Goal: Check status: Check status

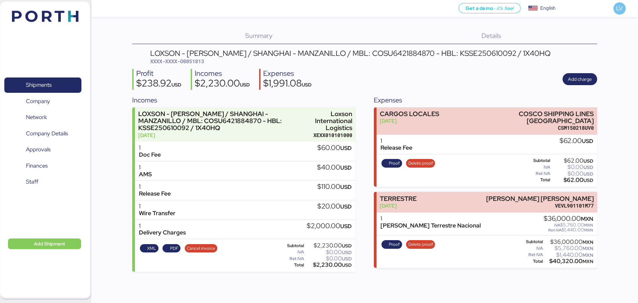
click at [46, 21] on img at bounding box center [45, 16] width 67 height 11
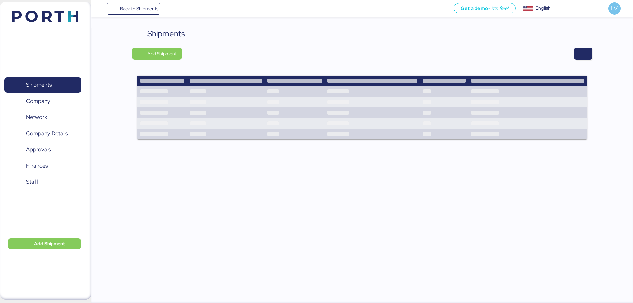
click at [46, 21] on img at bounding box center [45, 16] width 67 height 11
click at [581, 55] on span "button" at bounding box center [584, 53] width 8 height 9
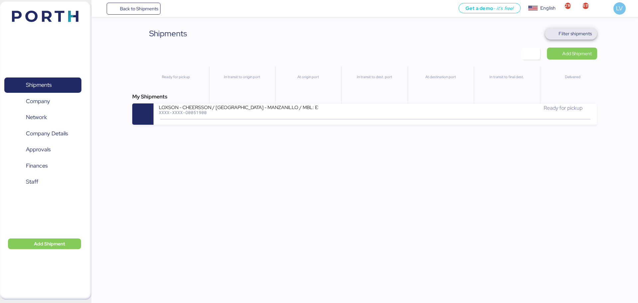
click at [573, 28] on span "Filter shipments" at bounding box center [571, 34] width 52 height 12
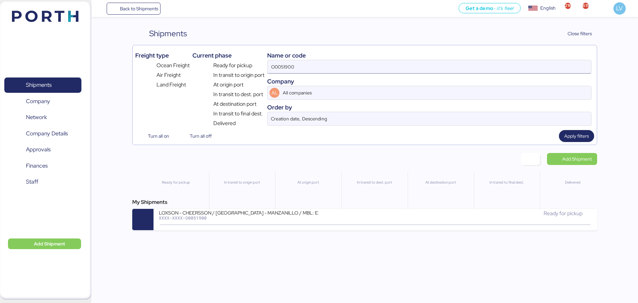
click at [521, 64] on input "O0051900" at bounding box center [430, 66] width 324 height 13
paste input "106500038054"
type input "106500038054"
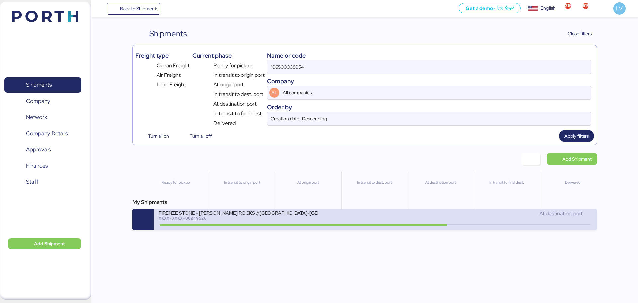
click at [286, 213] on div "FIRENZE STONE - [PERSON_NAME] ROCKS //[GEOGRAPHIC_DATA]-[GEOGRAPHIC_DATA] // 1X…" at bounding box center [239, 212] width 160 height 6
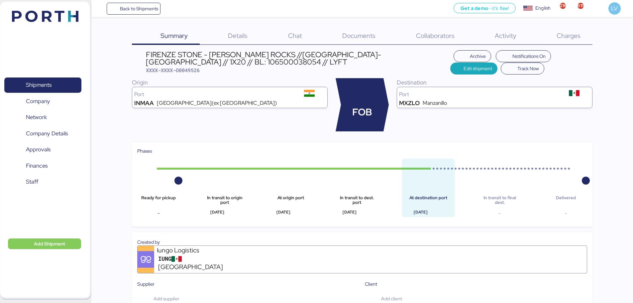
click at [557, 27] on div "Summary 0 Details 0 Chat 0 Documents 0 Collaborators 0 Activity 0 Charges 0 [GE…" at bounding box center [316, 305] width 633 height 611
click at [568, 30] on div "Charges 0" at bounding box center [560, 36] width 64 height 17
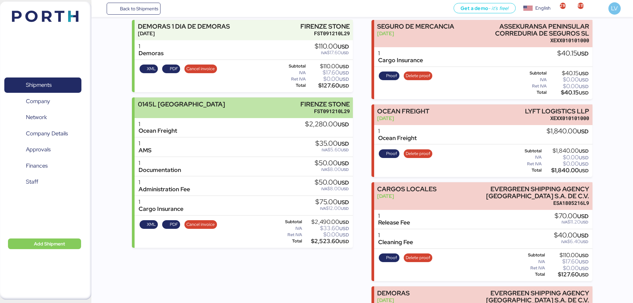
scroll to position [67, 0]
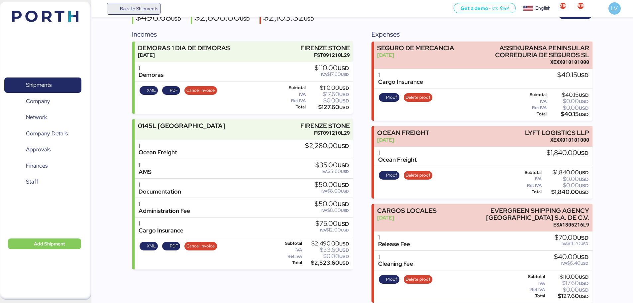
click at [136, 6] on span "Back to Shipments" at bounding box center [139, 9] width 38 height 8
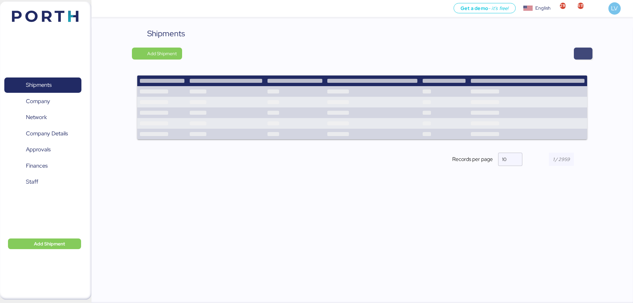
click at [584, 51] on span "button" at bounding box center [584, 53] width 8 height 9
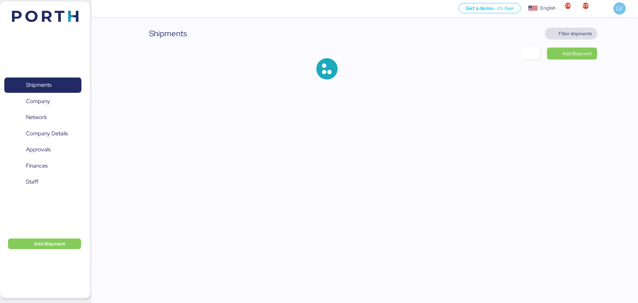
click at [567, 38] on span "Filter shipments" at bounding box center [571, 34] width 52 height 12
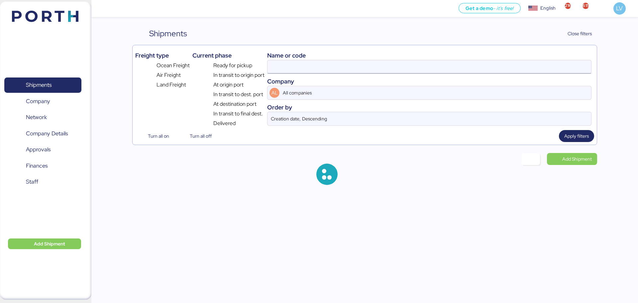
click at [521, 69] on input at bounding box center [430, 66] width 324 height 13
paste input "SHSI50345200"
type input "SHSI50345200"
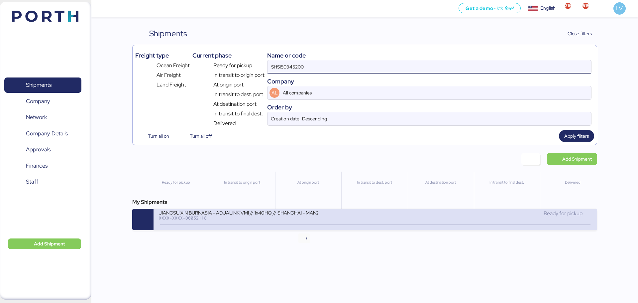
click at [305, 220] on div "XXXX-XXXX-O0052118" at bounding box center [239, 217] width 160 height 5
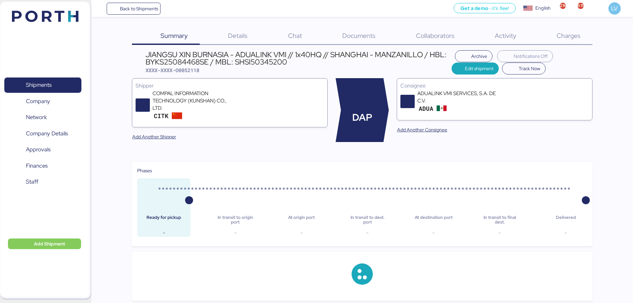
click at [571, 22] on div "Summary 0 Details 0 Chat 0 Documents 0 Collaborators 0 Activity 0 Charges 0 JIA…" at bounding box center [316, 261] width 633 height 522
click at [571, 28] on div "Charges 0" at bounding box center [560, 36] width 64 height 17
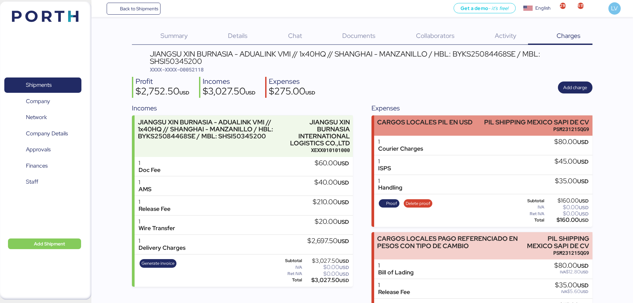
scroll to position [33, 0]
